Goal: Communication & Community: Answer question/provide support

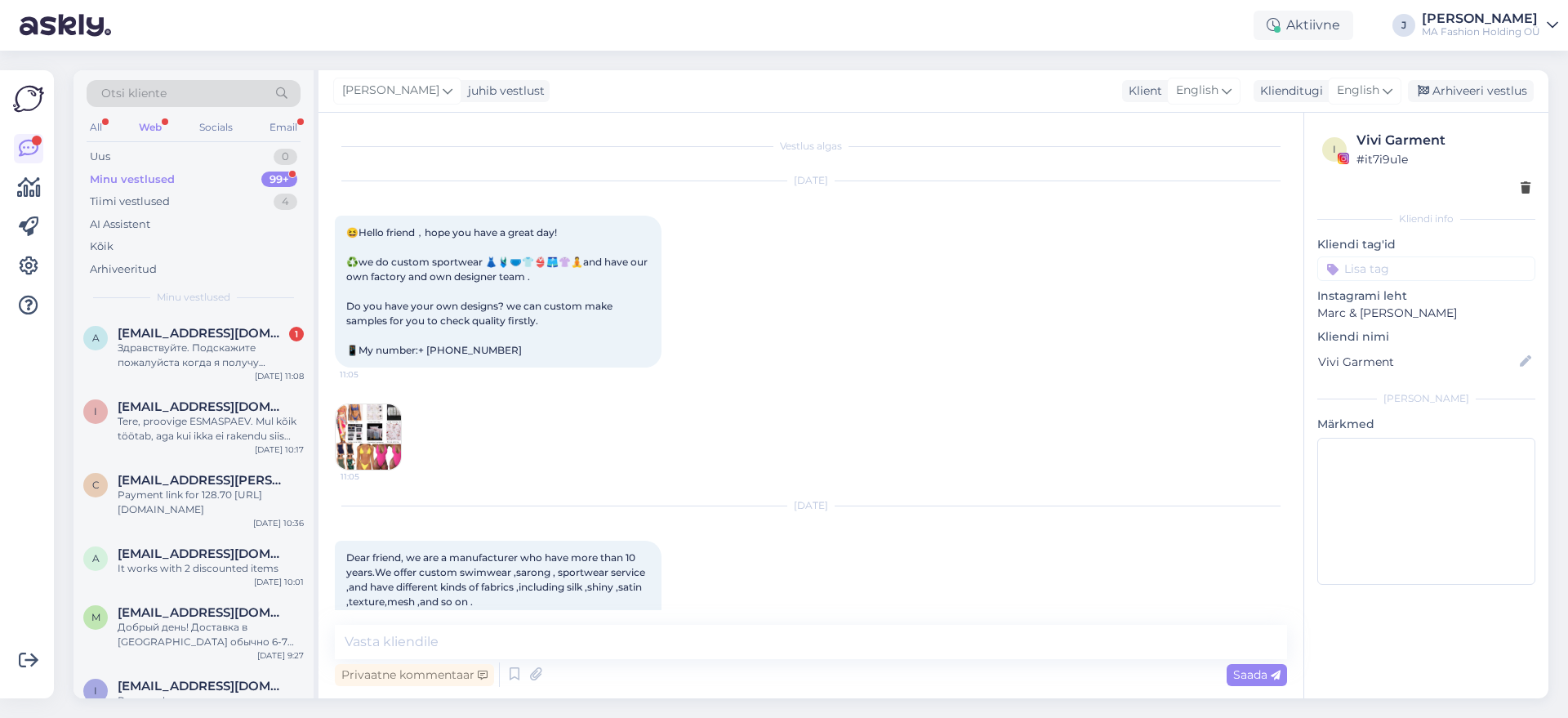
scroll to position [984, 0]
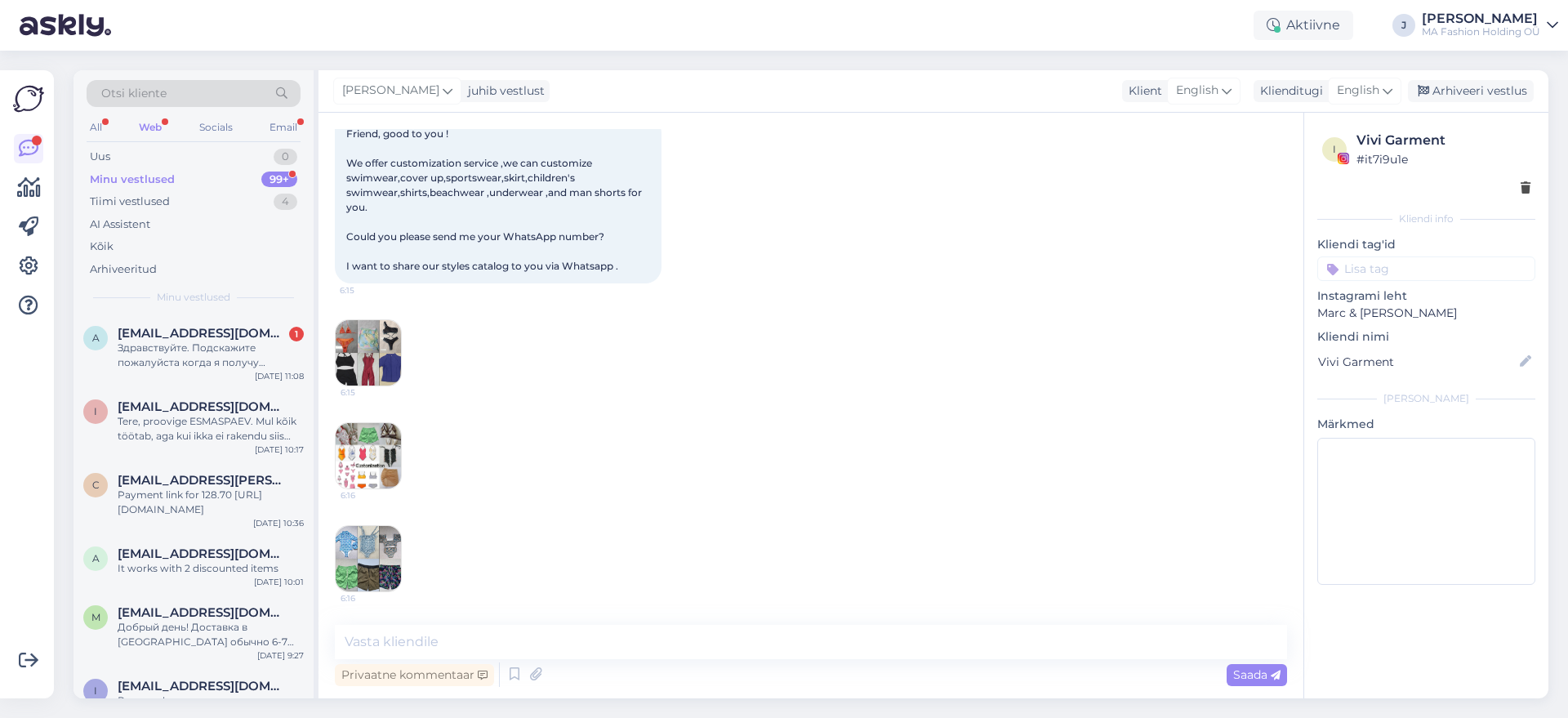
click at [164, 132] on div "Web" at bounding box center [150, 127] width 29 height 21
click at [171, 138] on div "All Web Socials Email" at bounding box center [194, 129] width 214 height 26
click at [223, 338] on span "[EMAIL_ADDRESS][DOMAIN_NAME]" at bounding box center [202, 332] width 170 height 15
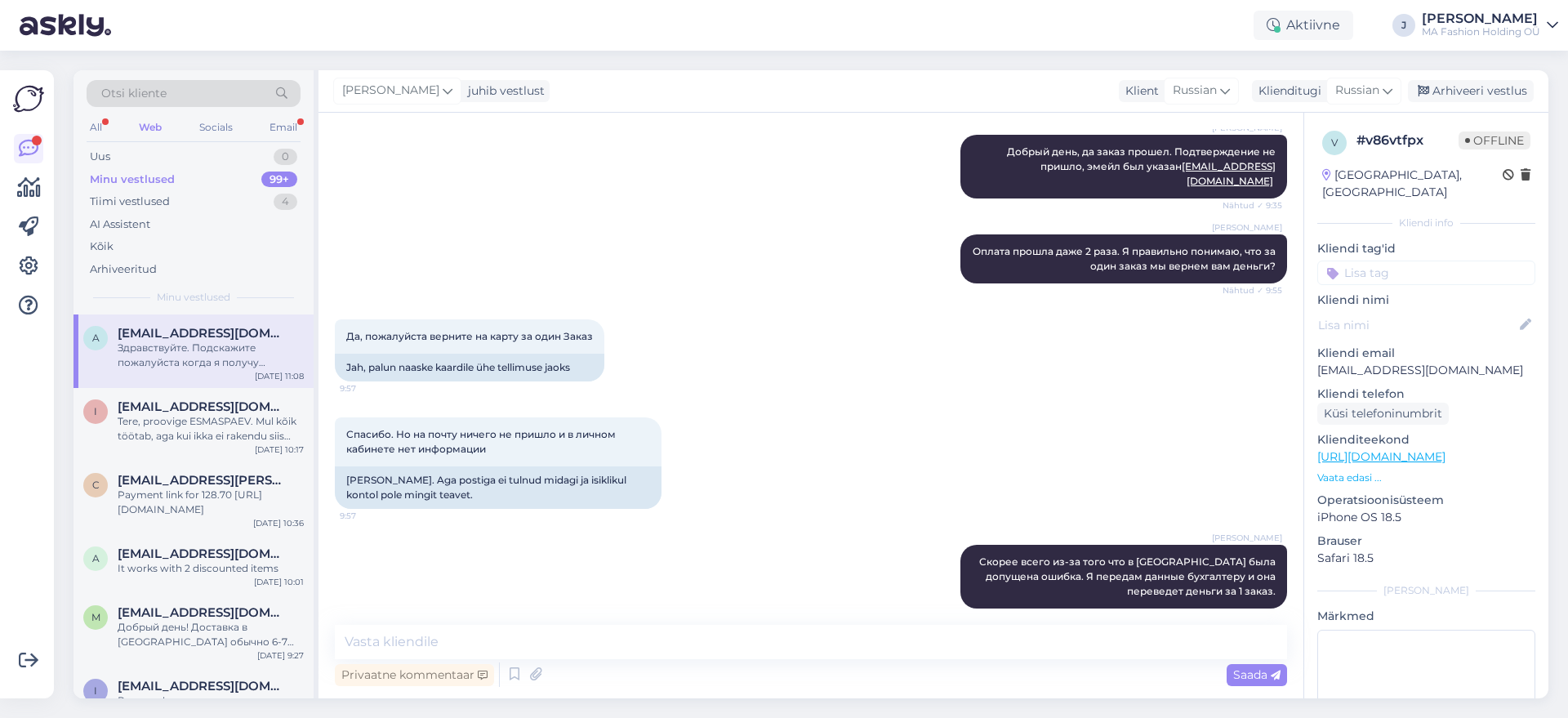
scroll to position [5689, 0]
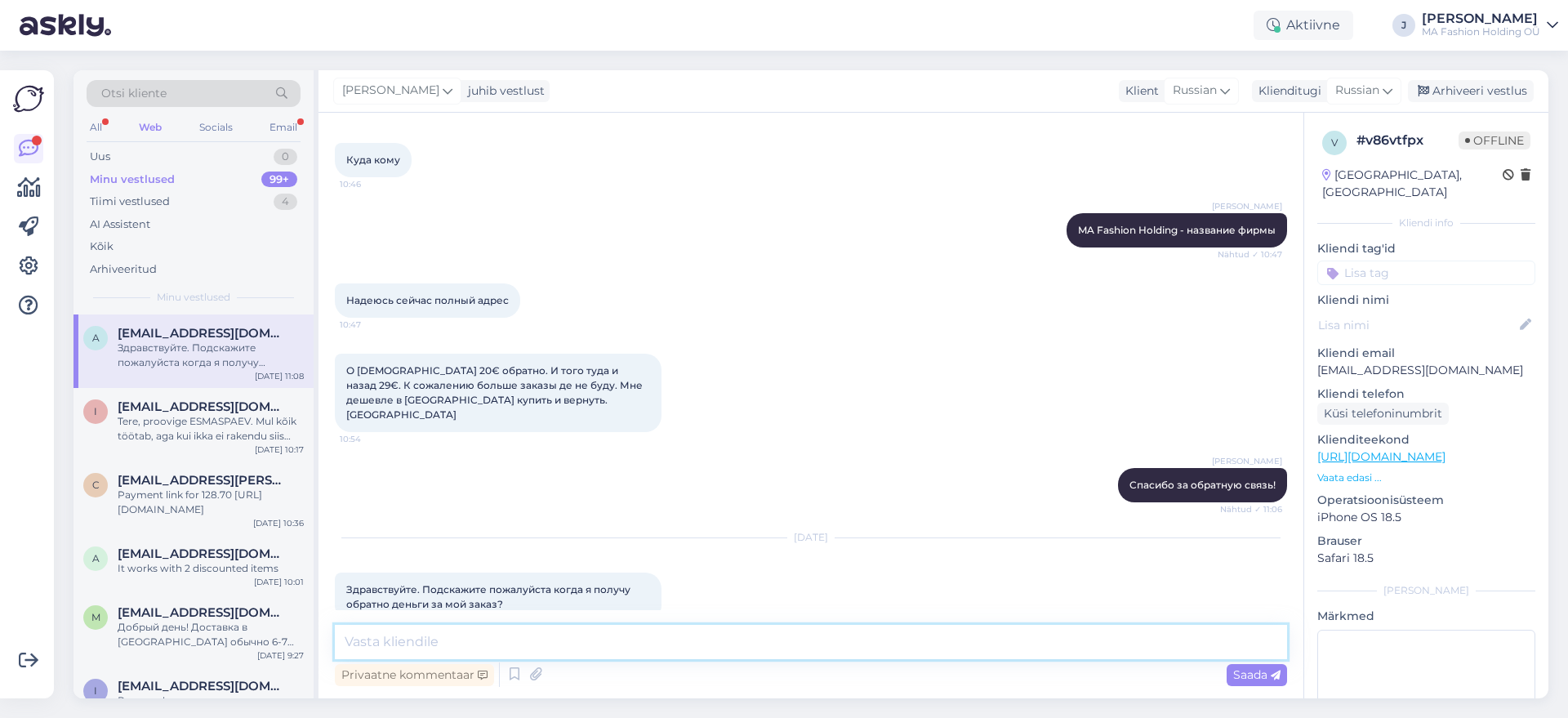
click at [657, 643] on textarea at bounding box center [811, 642] width 952 height 34
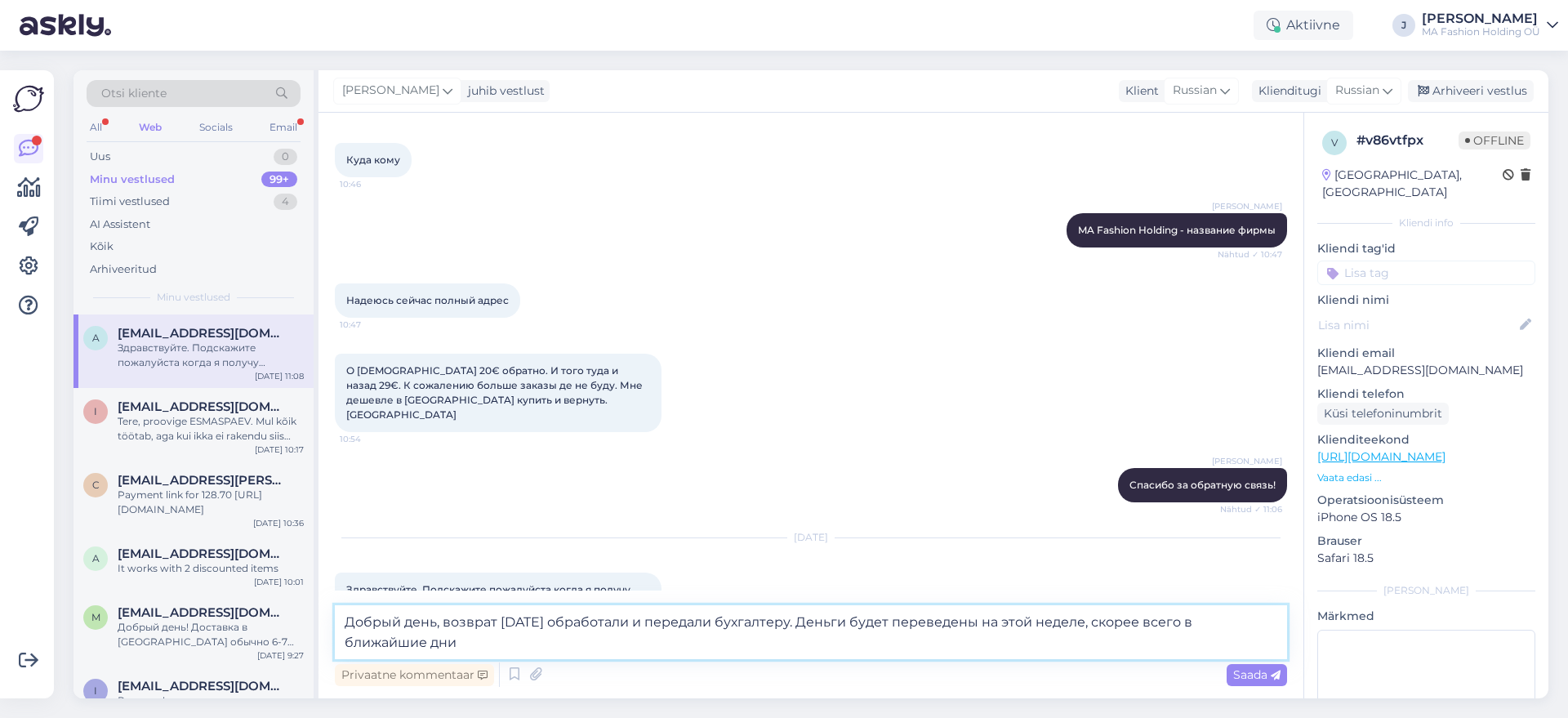
click at [384, 652] on textarea "Добрый день, возврат [DATE] обработали и передали бухгалтеру. Деньги будет пере…" at bounding box center [811, 631] width 952 height 54
click at [385, 652] on textarea "Добрый день, возврат [DATE] обработали и передали бухгалтеру. Деньги будет пере…" at bounding box center [811, 631] width 952 height 54
click at [403, 634] on textarea "Добрый день, возврат [DATE] обработали и передали бухгалтеру. Деньги будет пере…" at bounding box center [811, 631] width 952 height 54
click at [403, 643] on textarea "Добрый день, возврат [DATE] обработали и передали бухгалтеру. Деньги будет пере…" at bounding box center [811, 631] width 952 height 54
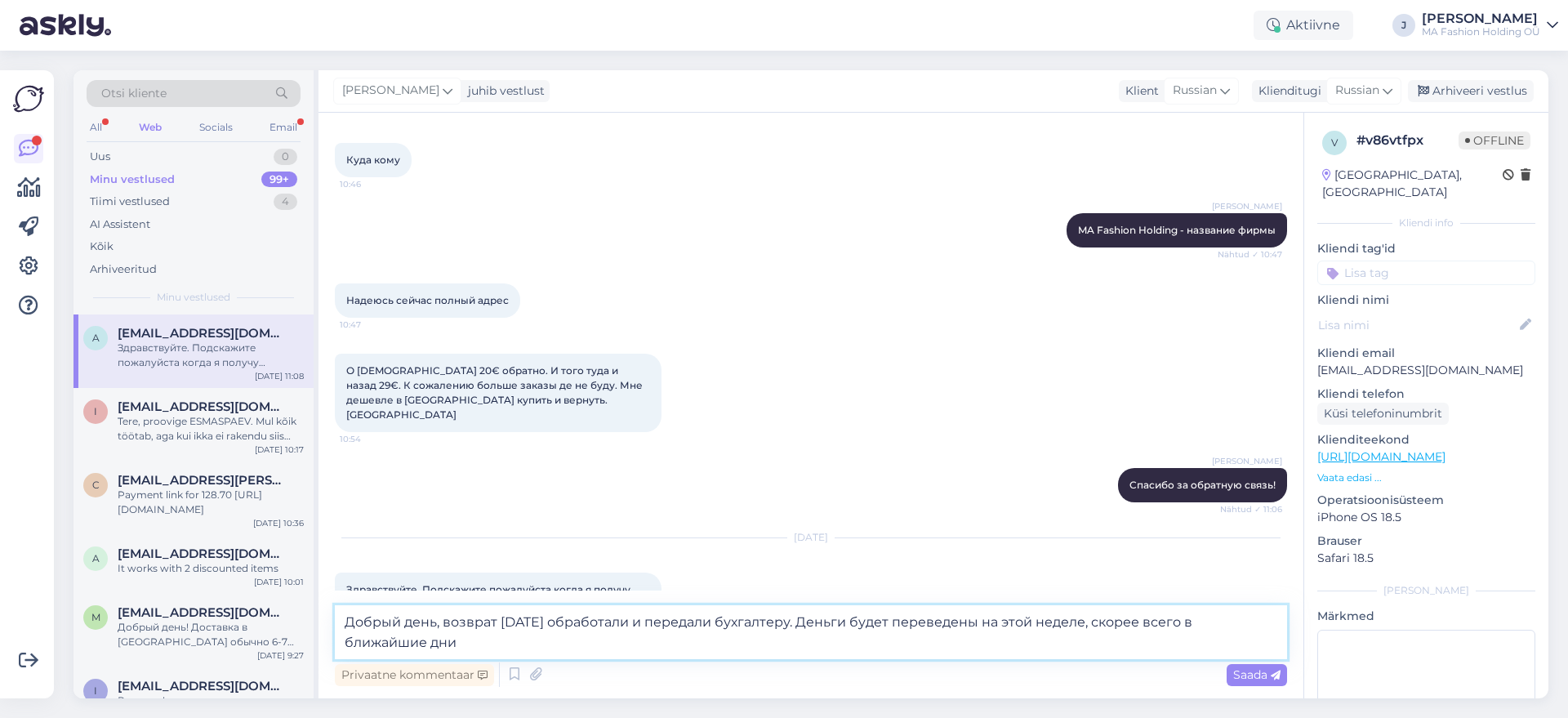
click at [403, 643] on textarea "Добрый день, возврат [DATE] обработали и передали бухгалтеру. Деньги будет пере…" at bounding box center [811, 631] width 952 height 54
click at [493, 639] on textarea "Добрый день, возврат [DATE] обработали и передали бухгалтеру. Деньги будет пере…" at bounding box center [811, 631] width 952 height 54
click at [446, 642] on textarea "Добрый день, возврат [DATE] обработали и передали бухгалтеру. Деньги будет пере…" at bounding box center [811, 631] width 952 height 54
type textarea "Добрый день, возврат [DATE] обработали и передали бухгалтеру. Деньги будет пере…"
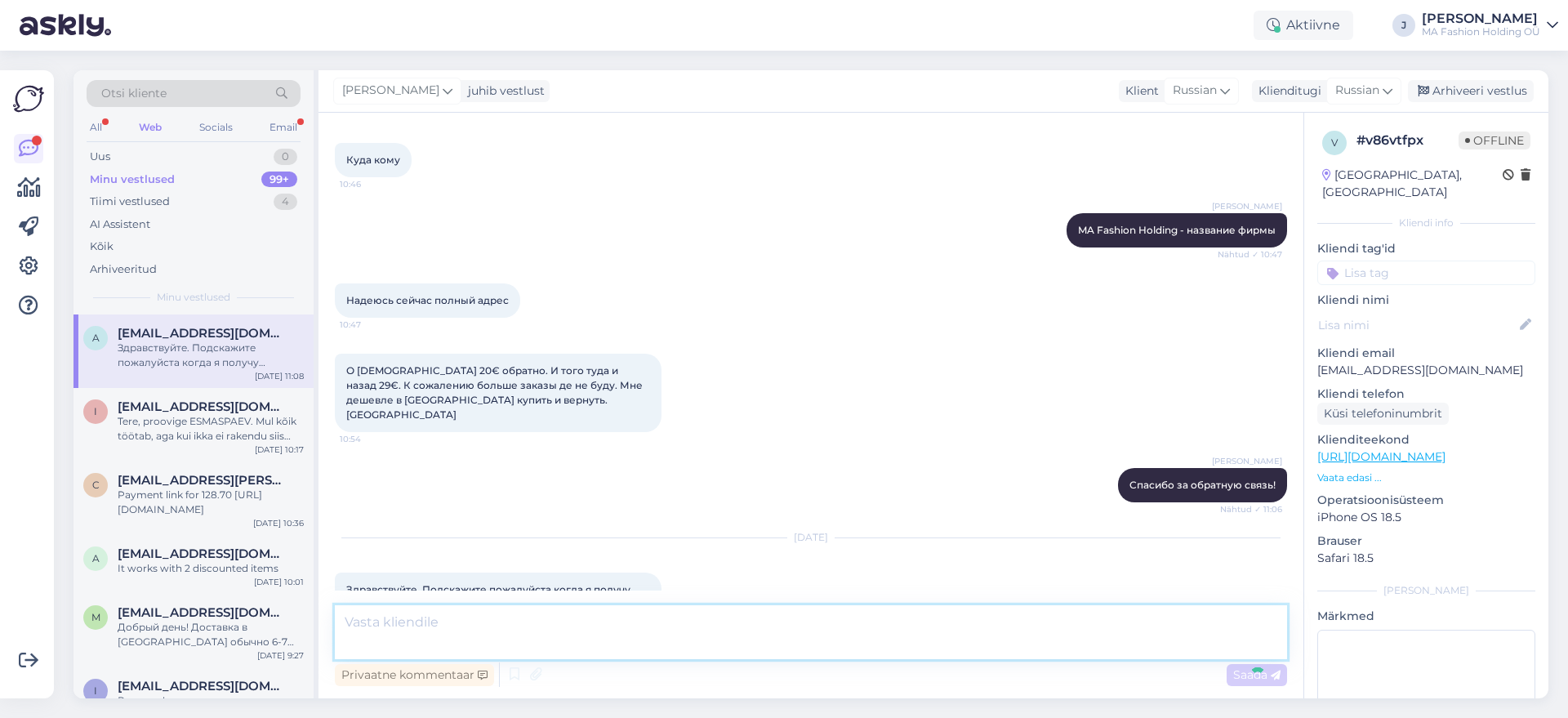
scroll to position [5789, 0]
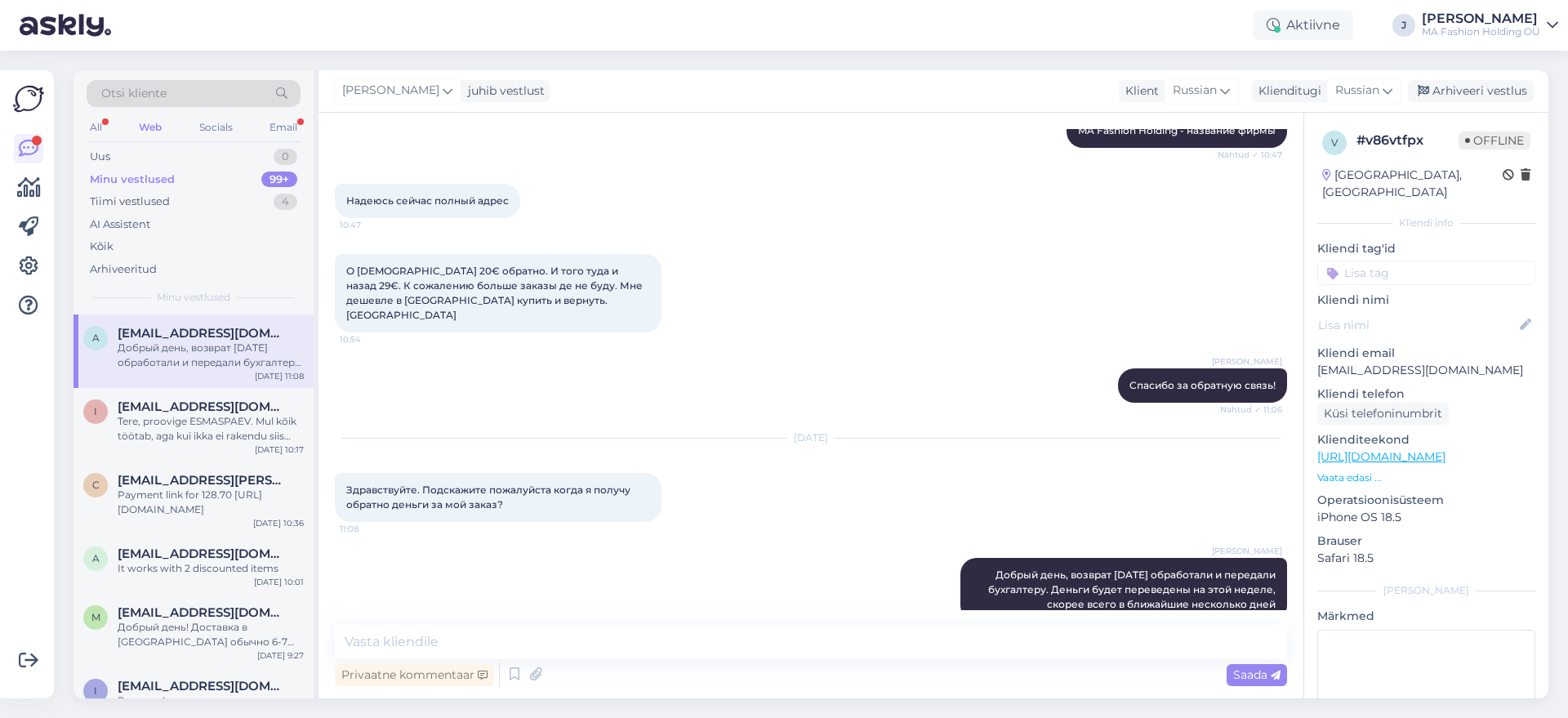
click at [267, 117] on div "All Web Socials Email" at bounding box center [194, 129] width 214 height 26
click at [272, 117] on div "Email" at bounding box center [284, 127] width 34 height 21
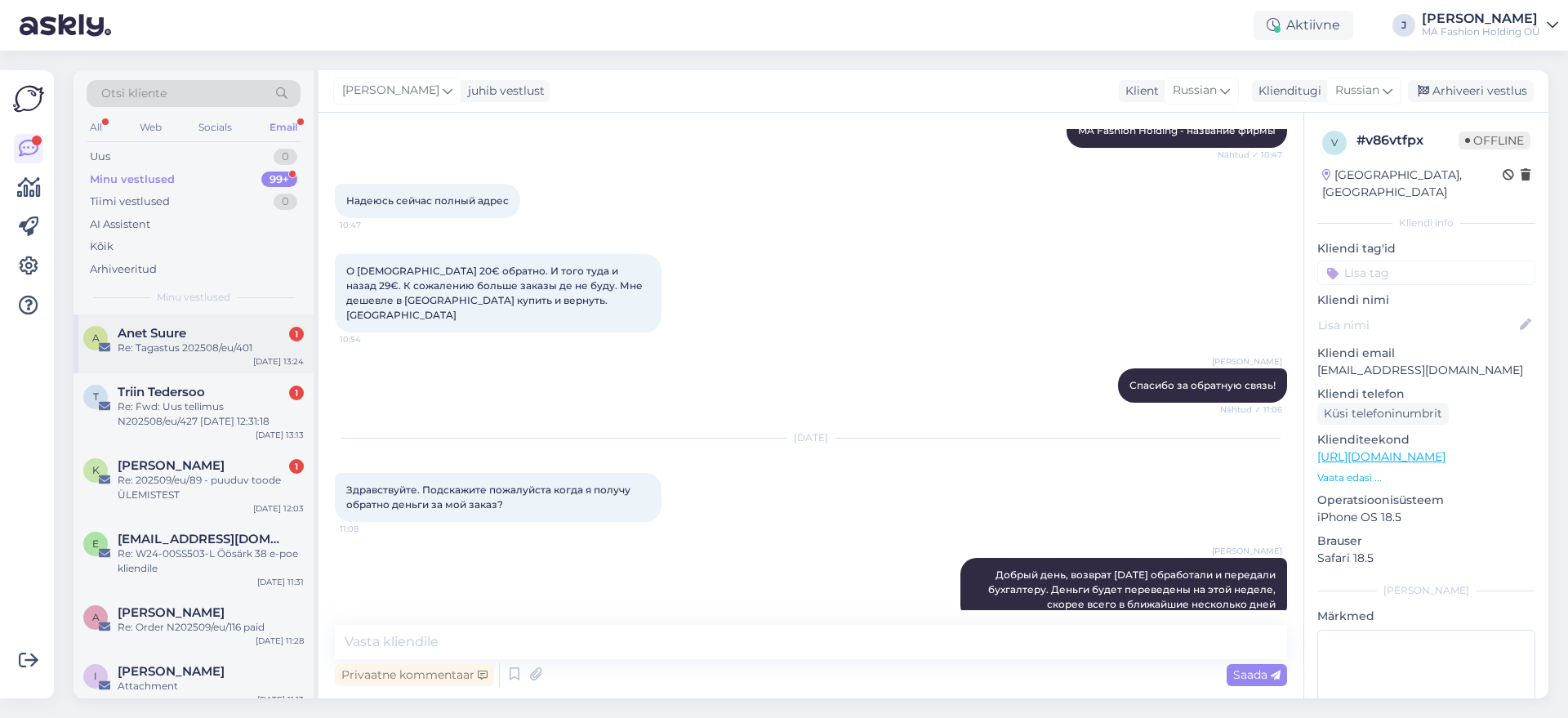
click at [218, 362] on div "A Anet Suure 1 Re: Tagastus 202508/eu/401 [DATE] 13:24" at bounding box center [194, 344] width 240 height 59
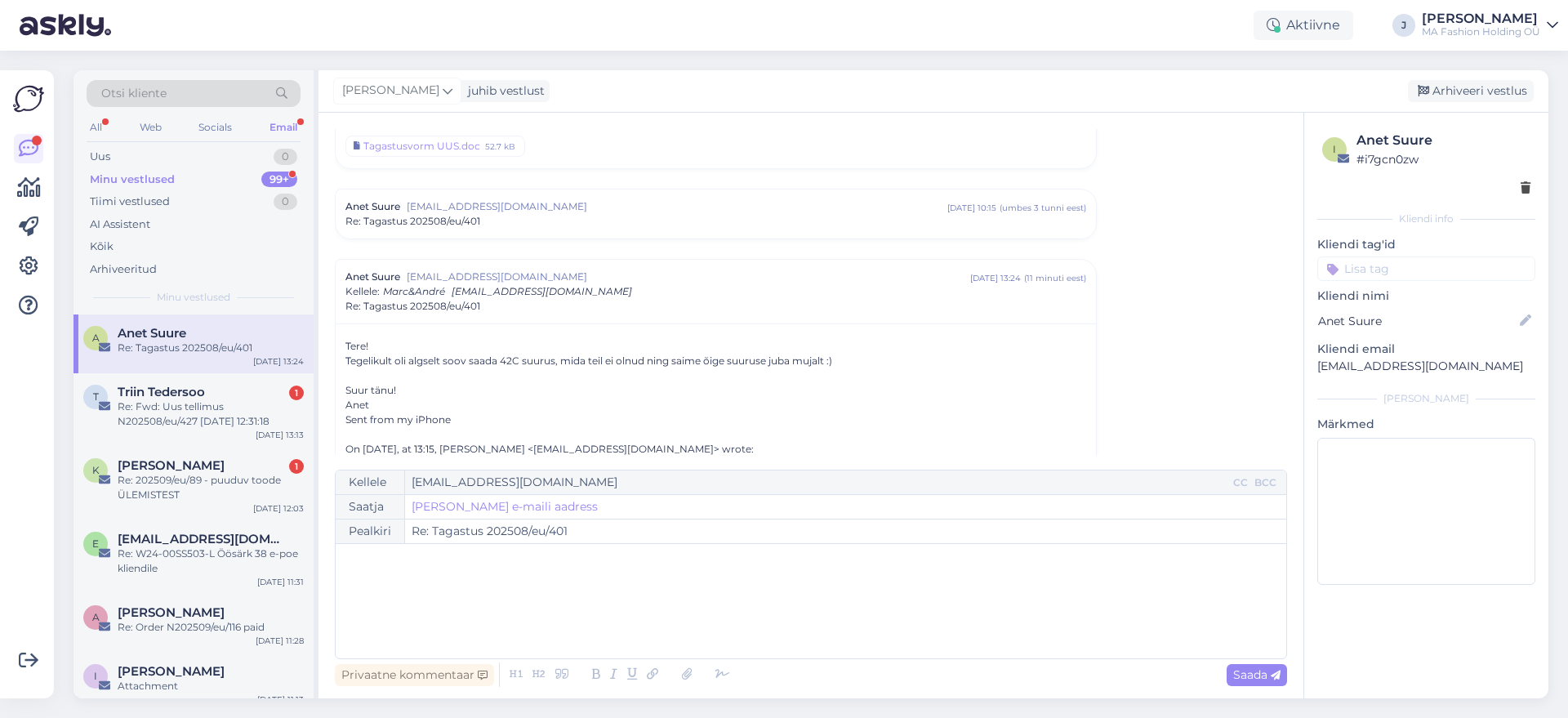
scroll to position [216, 0]
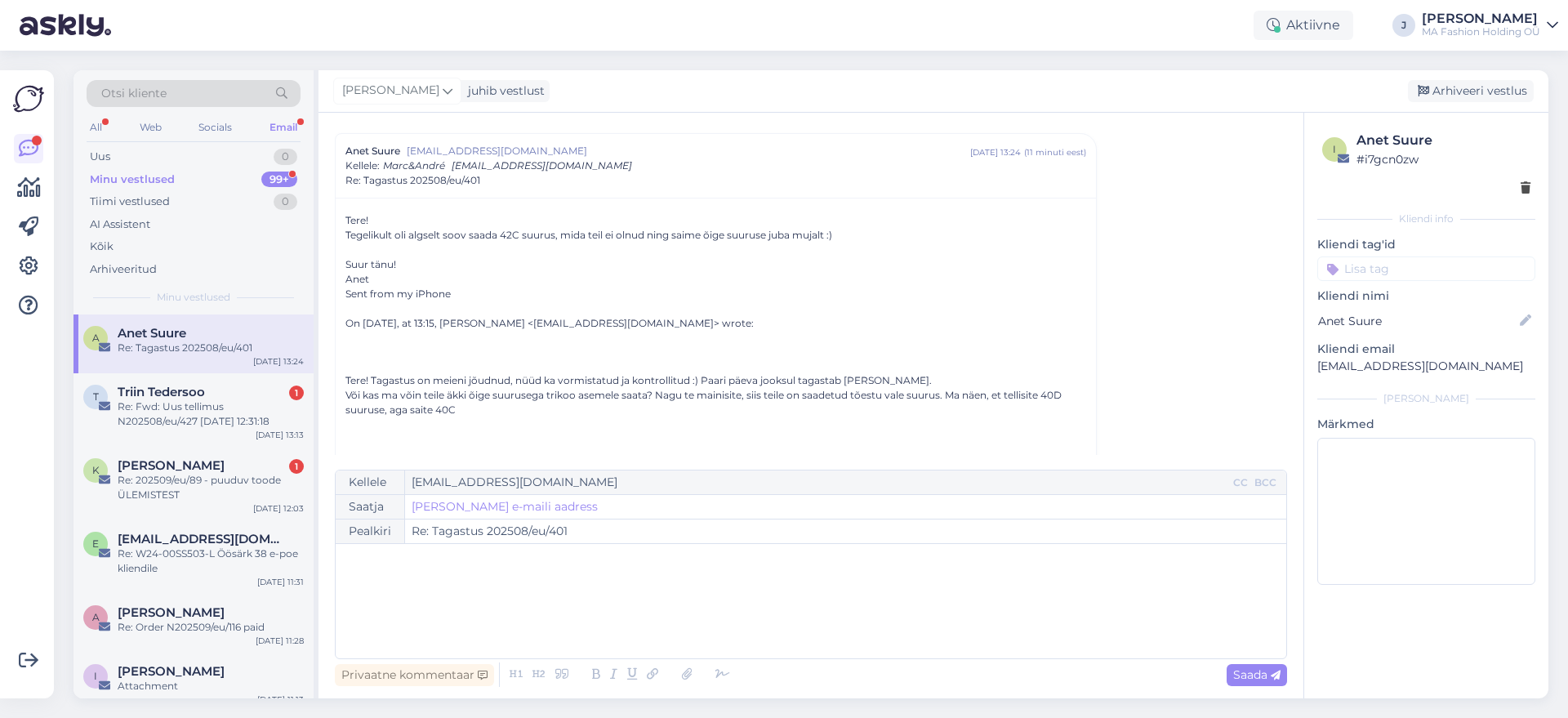
click at [257, 352] on div "Re: Tagastus 202508/eu/401" at bounding box center [210, 347] width 186 height 15
click at [240, 385] on div "Triin Tedersoo 1" at bounding box center [210, 392] width 186 height 15
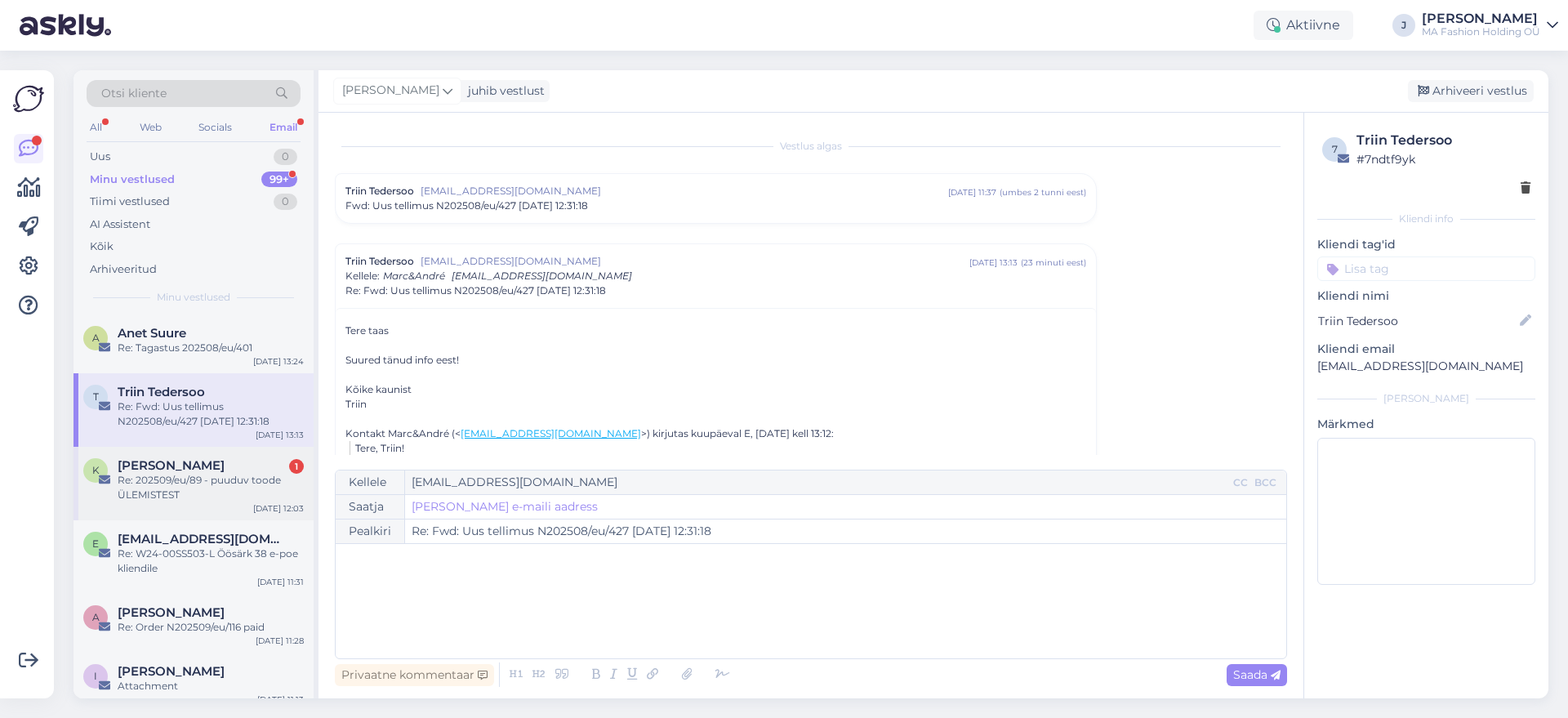
drag, startPoint x: 230, startPoint y: 494, endPoint x: 247, endPoint y: 483, distance: 20.2
click at [230, 494] on div "Re: 202509/eu/89 - puuduv toode ÜLEMISTEST" at bounding box center [210, 488] width 186 height 29
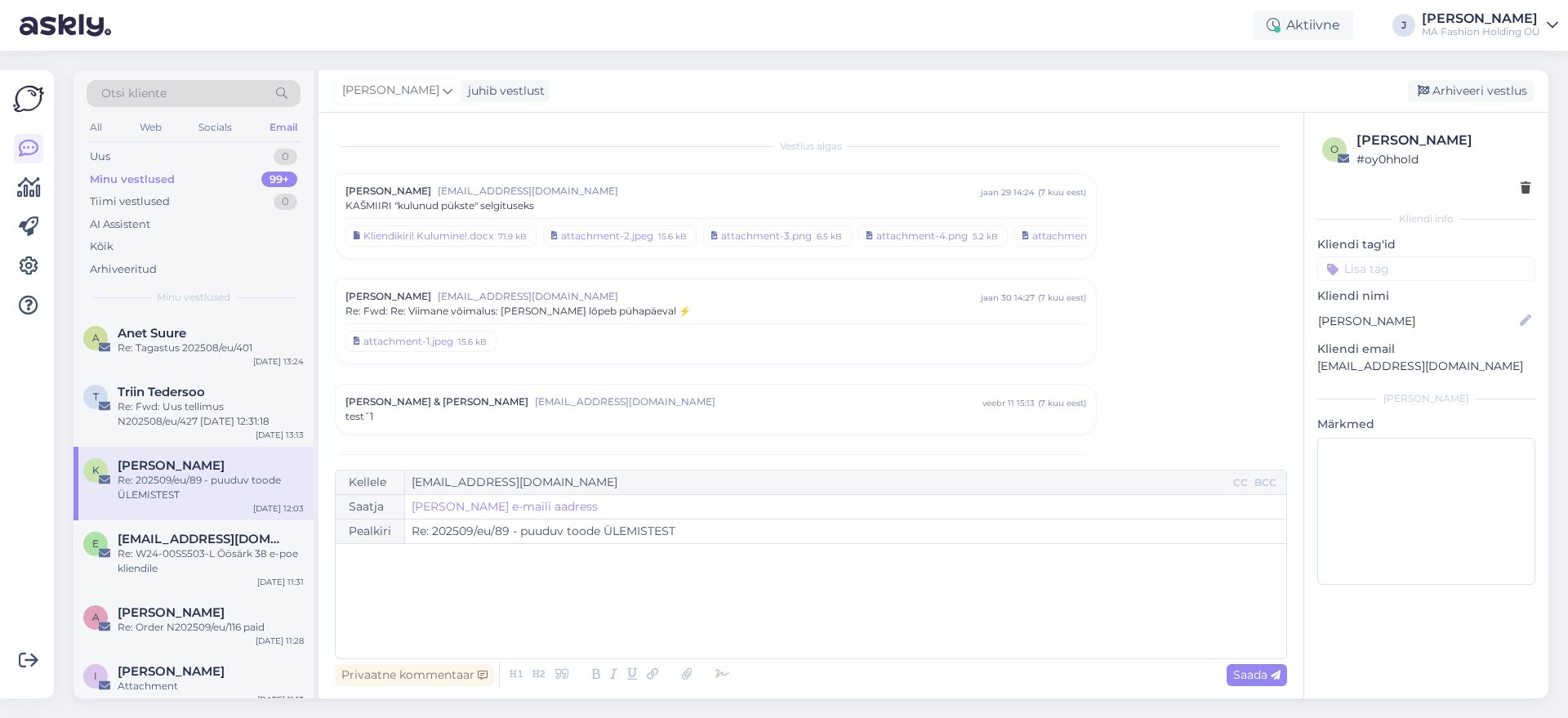
scroll to position [3106, 0]
